Goal: Information Seeking & Learning: Learn about a topic

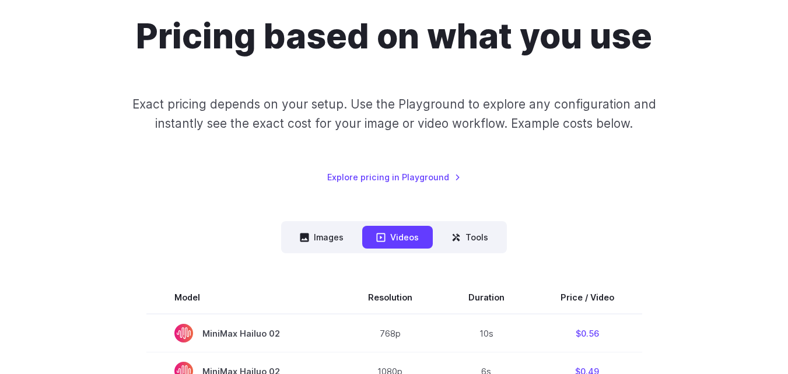
scroll to position [117, 0]
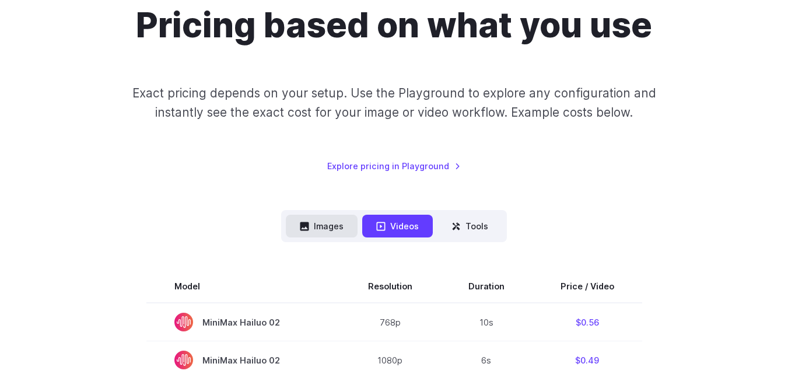
click at [328, 227] on button "Images" at bounding box center [322, 226] width 72 height 23
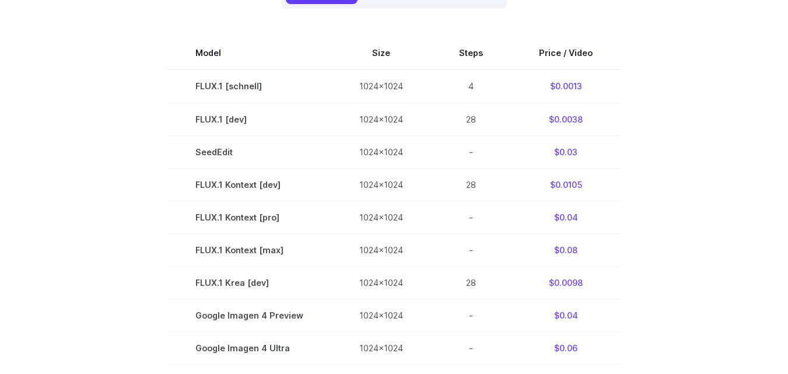
scroll to position [291, 0]
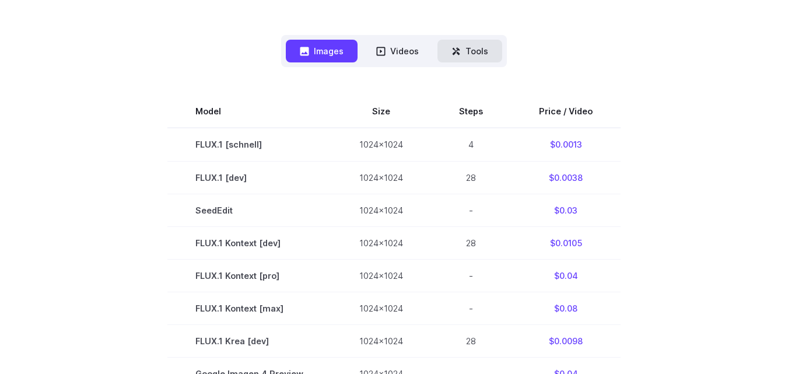
click at [469, 52] on button "Tools" at bounding box center [469, 51] width 65 height 23
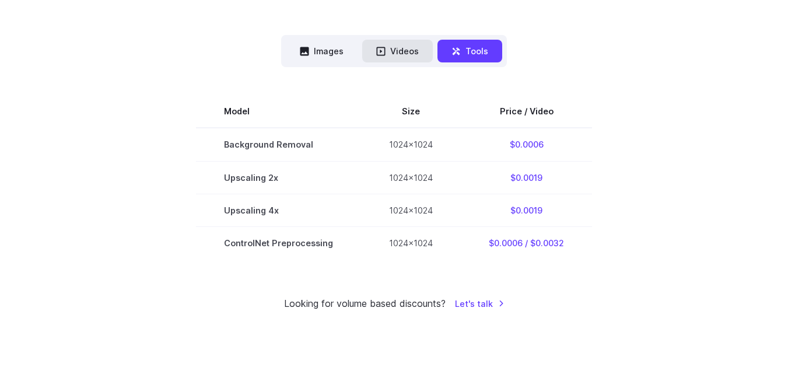
click at [409, 50] on button "Videos" at bounding box center [397, 51] width 71 height 23
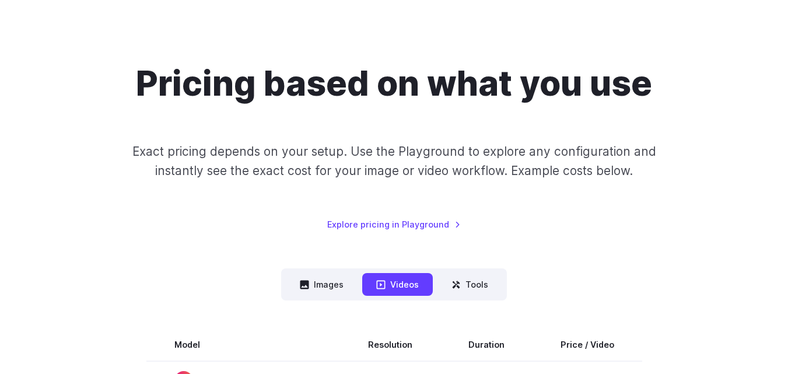
scroll to position [117, 0]
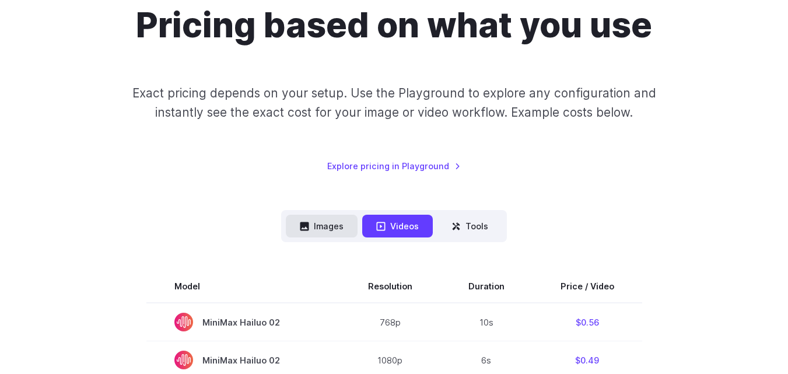
click at [324, 228] on button "Images" at bounding box center [322, 226] width 72 height 23
